Goal: Transaction & Acquisition: Download file/media

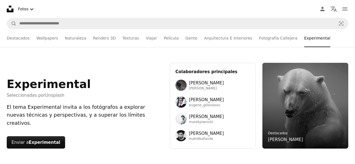
scroll to position [448, 0]
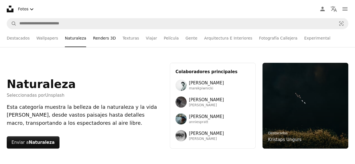
click at [97, 38] on link "Renders 3D" at bounding box center [104, 38] width 23 height 18
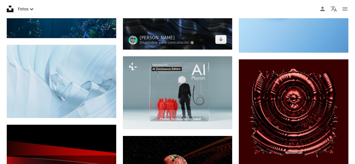
scroll to position [813, 0]
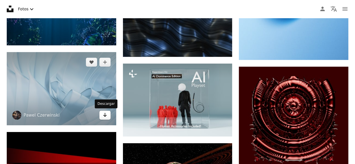
click at [103, 116] on icon "Arrow pointing down" at bounding box center [105, 115] width 4 height 7
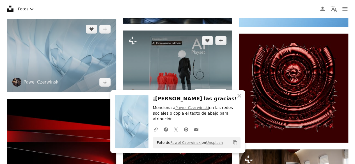
scroll to position [869, 0]
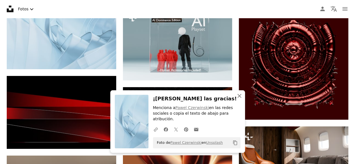
click at [237, 99] on icon "An X shape" at bounding box center [239, 95] width 7 height 7
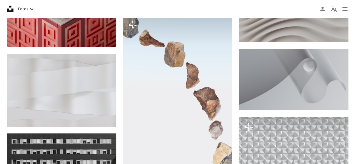
scroll to position [2130, 0]
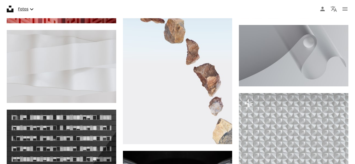
drag, startPoint x: 270, startPoint y: 0, endPoint x: 31, endPoint y: 12, distance: 239.1
click at [31, 12] on icon "Chevron down" at bounding box center [31, 9] width 7 height 7
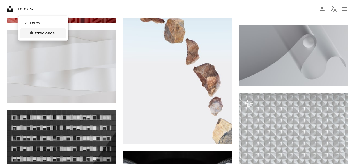
click at [36, 33] on span "Ilustraciones" at bounding box center [47, 34] width 34 height 6
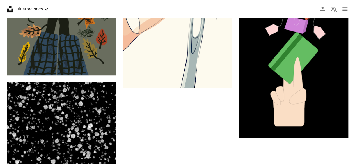
type input "*****"
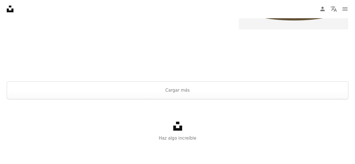
type input "*****"
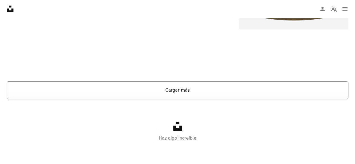
click at [177, 99] on button "Cargar más" at bounding box center [177, 90] width 341 height 18
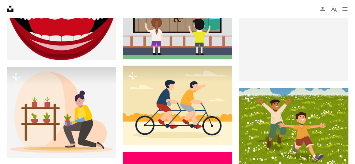
scroll to position [0, 0]
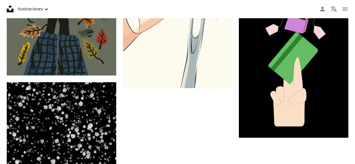
drag, startPoint x: 8, startPoint y: 1, endPoint x: 166, endPoint y: 5, distance: 158.1
click at [166, 5] on nav "Unsplash logo Página de inicio de Unsplash A photo Pen Tool A compass A stack o…" at bounding box center [177, 9] width 355 height 18
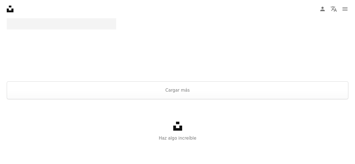
scroll to position [976, 0]
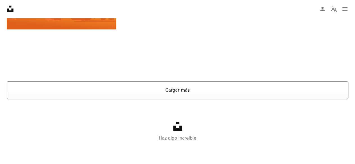
click at [188, 92] on button "Cargar más" at bounding box center [177, 90] width 341 height 18
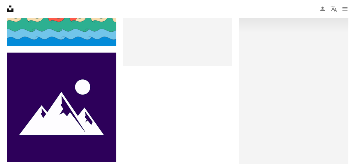
scroll to position [0, 0]
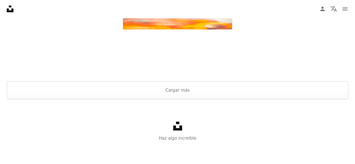
scroll to position [729, 0]
click at [172, 99] on button "Cargar más" at bounding box center [177, 90] width 341 height 18
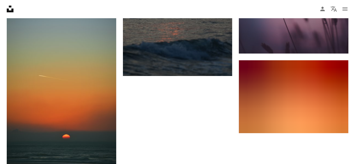
scroll to position [841, 0]
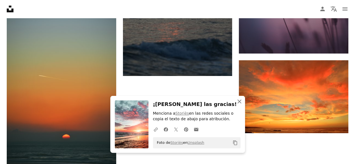
click at [235, 101] on button "An X shape Cerrar" at bounding box center [238, 101] width 11 height 11
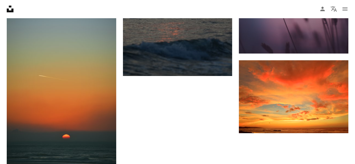
scroll to position [0, 0]
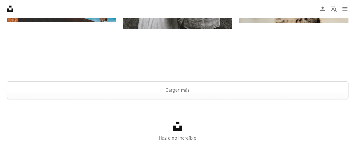
type input "*********"
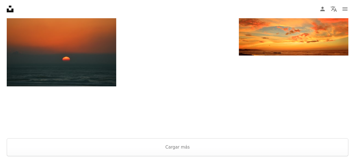
type input "*****"
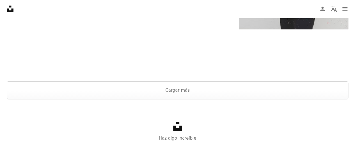
scroll to position [84, 0]
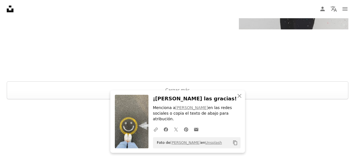
click at [244, 101] on button "An X shape Cerrar" at bounding box center [238, 95] width 11 height 11
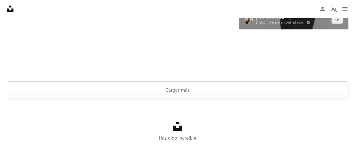
scroll to position [872, 0]
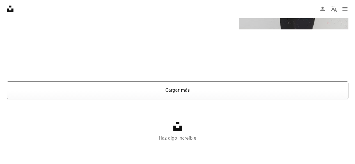
click at [234, 96] on button "Cargar más" at bounding box center [177, 90] width 341 height 18
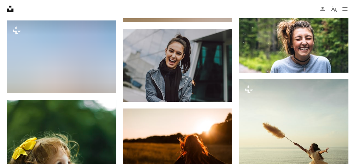
scroll to position [984, 0]
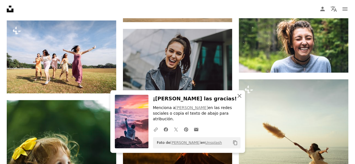
click at [239, 99] on icon "An X shape" at bounding box center [239, 95] width 7 height 7
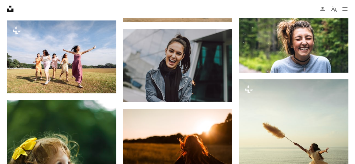
scroll to position [1096, 0]
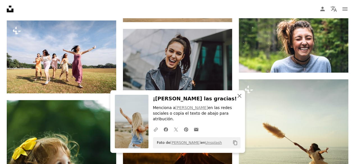
click at [238, 99] on icon "An X shape" at bounding box center [239, 95] width 7 height 7
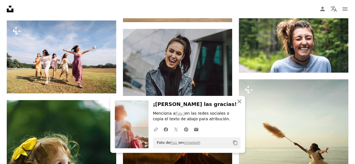
click at [238, 103] on icon "An X shape" at bounding box center [239, 101] width 7 height 7
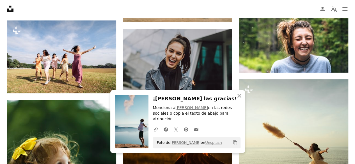
click at [239, 98] on icon "button" at bounding box center [239, 96] width 4 height 4
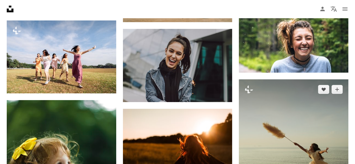
scroll to position [2217, 0]
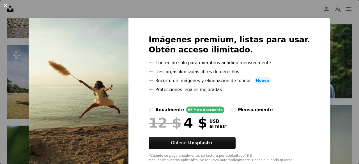
click at [7, 3] on button "An X shape" at bounding box center [5, 5] width 7 height 7
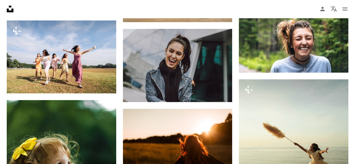
scroll to position [2413, 0]
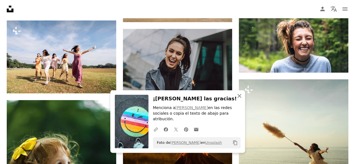
click at [239, 99] on icon "An X shape" at bounding box center [239, 95] width 7 height 7
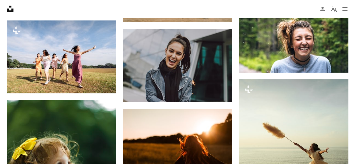
scroll to position [3731, 0]
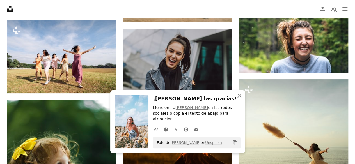
click at [240, 99] on icon "An X shape" at bounding box center [239, 95] width 7 height 7
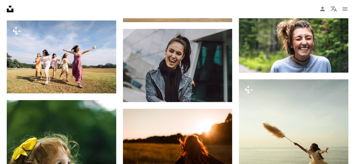
scroll to position [4263, 0]
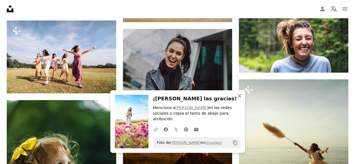
click at [241, 99] on icon "An X shape" at bounding box center [239, 95] width 7 height 7
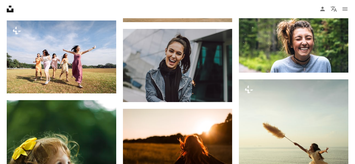
scroll to position [4403, 0]
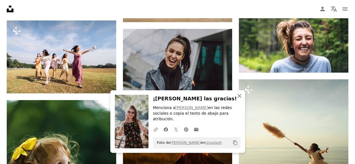
click at [238, 98] on icon "button" at bounding box center [239, 96] width 4 height 4
